Goal: Task Accomplishment & Management: Manage account settings

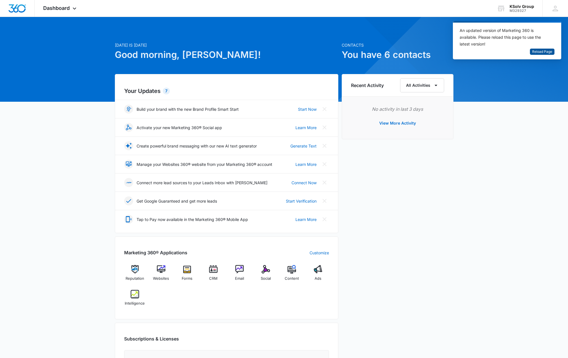
click at [539, 53] on span "Reload Page" at bounding box center [543, 51] width 20 height 5
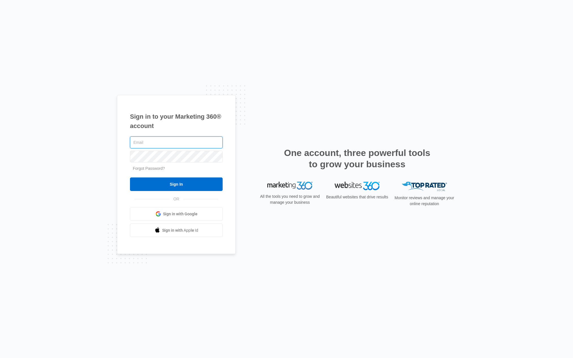
paste input "lkinkaid@ksolv.com"
type input "lkinkaid@ksolv.com"
click at [198, 187] on input "Sign In" at bounding box center [176, 184] width 93 height 14
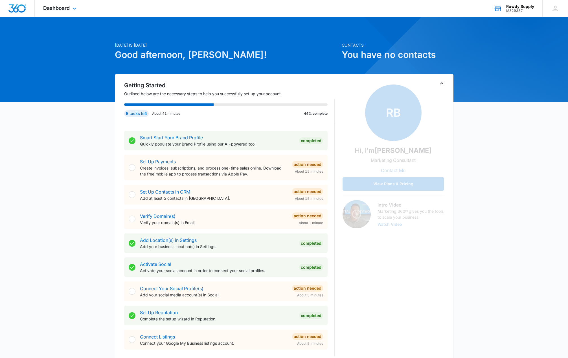
click at [520, 8] on div "Rowdy Supply" at bounding box center [521, 6] width 28 height 5
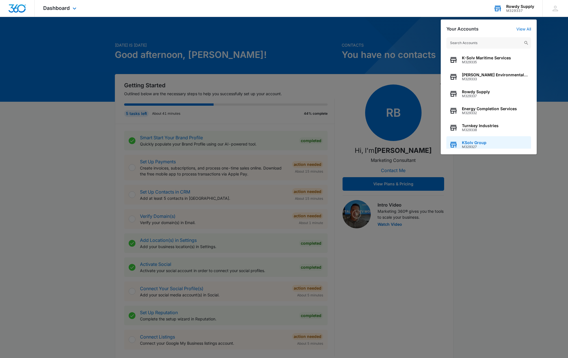
click at [491, 140] on div "KSolv Group M329327" at bounding box center [489, 144] width 85 height 17
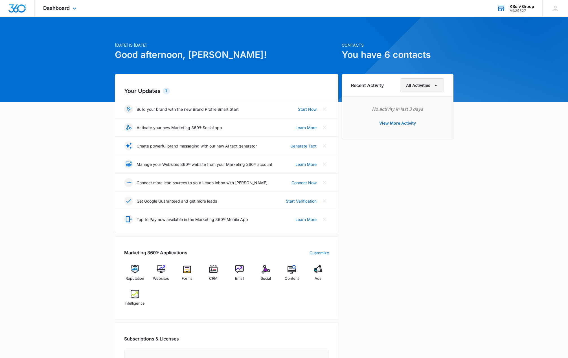
click at [439, 87] on icon "button" at bounding box center [436, 85] width 7 height 7
click at [486, 192] on div "[DATE] is [DATE] Good afternoon, Lacie! Contacts You have 6 contacts Your Updat…" at bounding box center [284, 261] width 568 height 474
click at [63, 7] on span "Dashboard" at bounding box center [56, 8] width 27 height 6
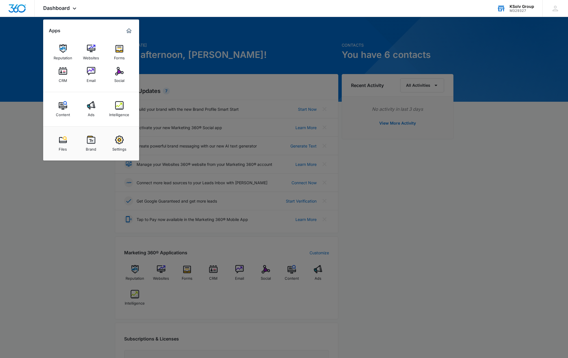
click at [437, 227] on div at bounding box center [284, 179] width 568 height 358
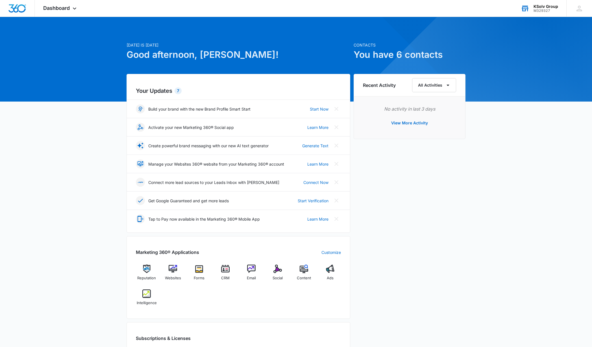
click at [440, 184] on div "Recent Activity All Activities No activity in last 3 days View More Activity" at bounding box center [410, 233] width 112 height 319
